Goal: Task Accomplishment & Management: Use online tool/utility

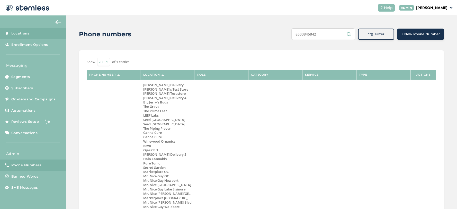
scroll to position [286, 0]
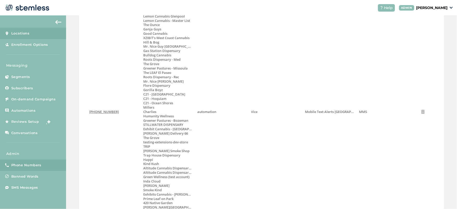
click at [22, 31] on span "Locations" at bounding box center [20, 33] width 18 height 5
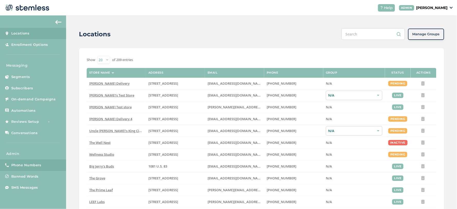
click at [28, 163] on span "Phone Numbers" at bounding box center [26, 164] width 30 height 5
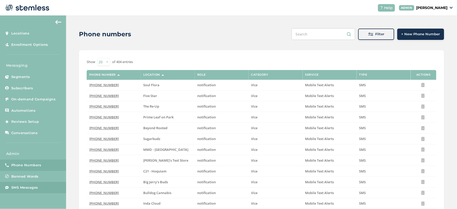
click at [15, 187] on span "SMS Messages" at bounding box center [24, 187] width 27 height 5
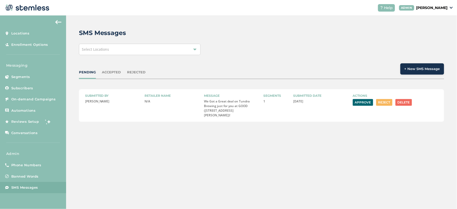
click at [382, 104] on button "Reject" at bounding box center [384, 102] width 16 height 7
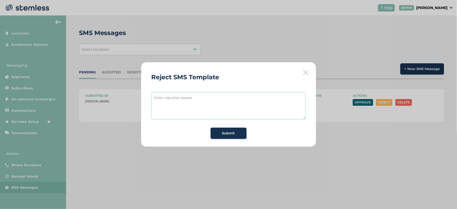
click at [243, 99] on textarea at bounding box center [228, 105] width 154 height 27
type textarea "I'm so sorry but we can't say Tundra Brewing - we can say Tundra though, if you…"
click at [222, 131] on span "Submit" at bounding box center [228, 133] width 13 height 5
